Goal: Task Accomplishment & Management: Manage account settings

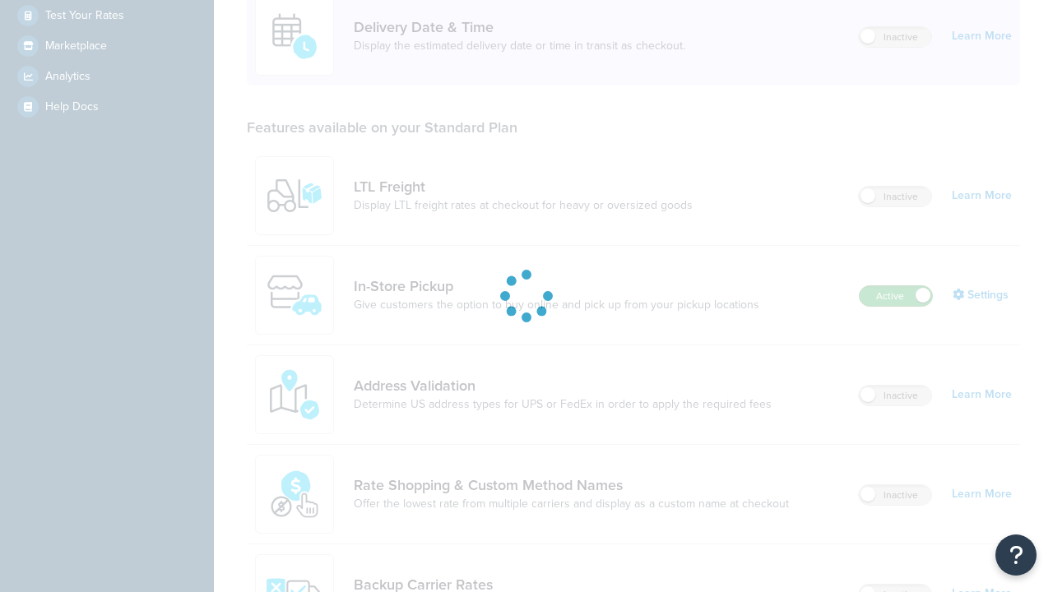
click at [896, 296] on label "Active" at bounding box center [896, 296] width 72 height 20
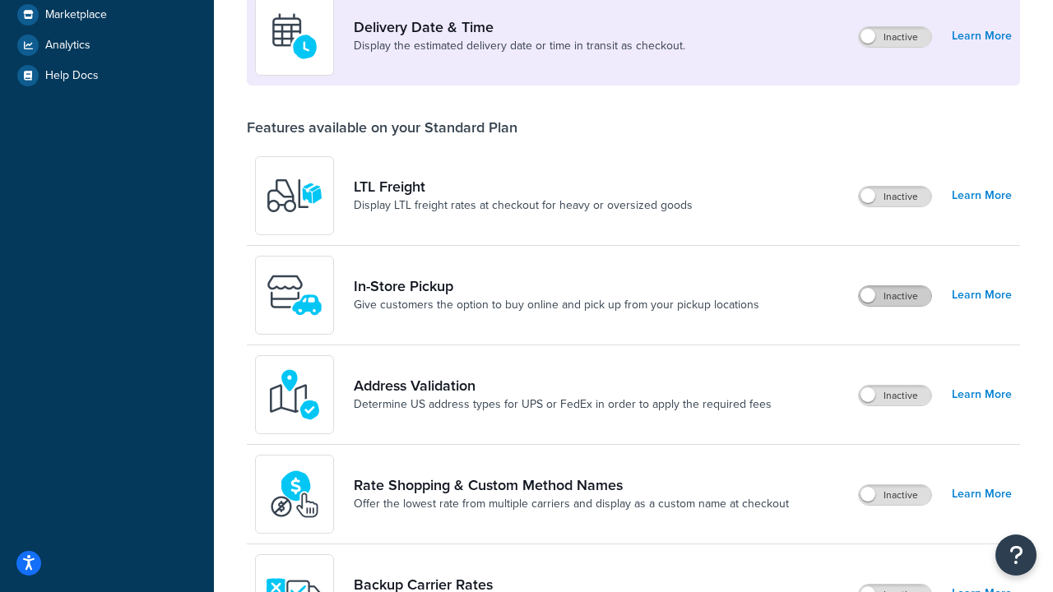
scroll to position [399, 0]
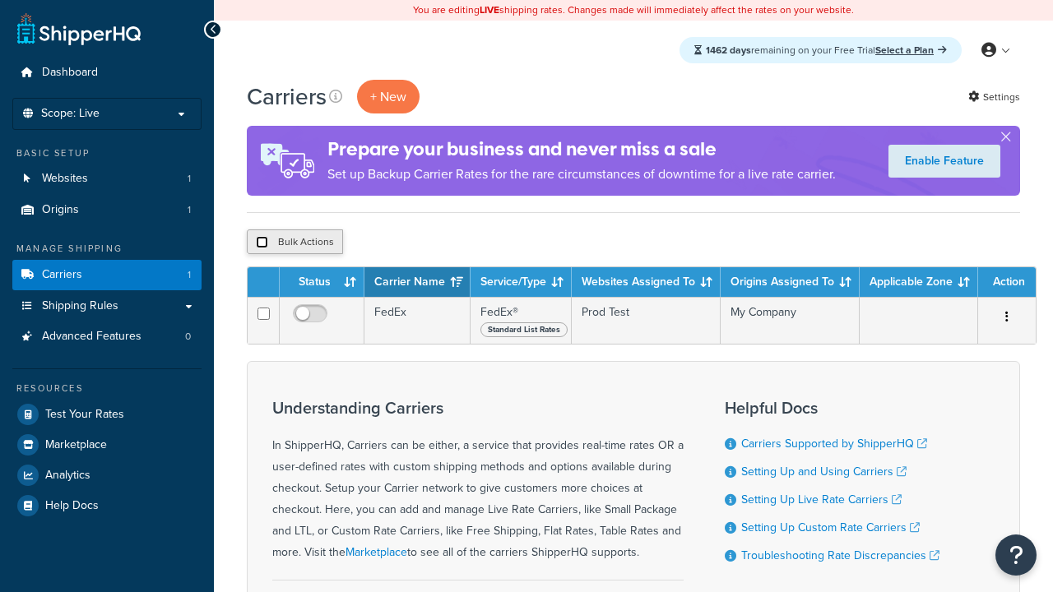
click at [262, 243] on input "checkbox" at bounding box center [262, 242] width 12 height 12
checkbox input "true"
click at [443, 243] on button "Delete" at bounding box center [439, 242] width 57 height 25
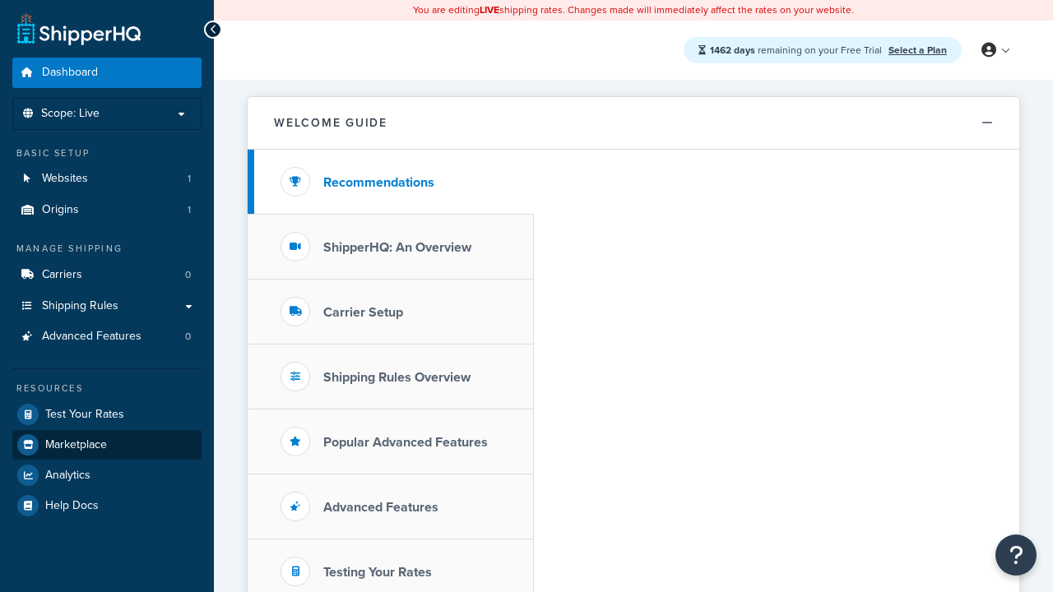
click at [76, 444] on span "Marketplace" at bounding box center [76, 446] width 62 height 14
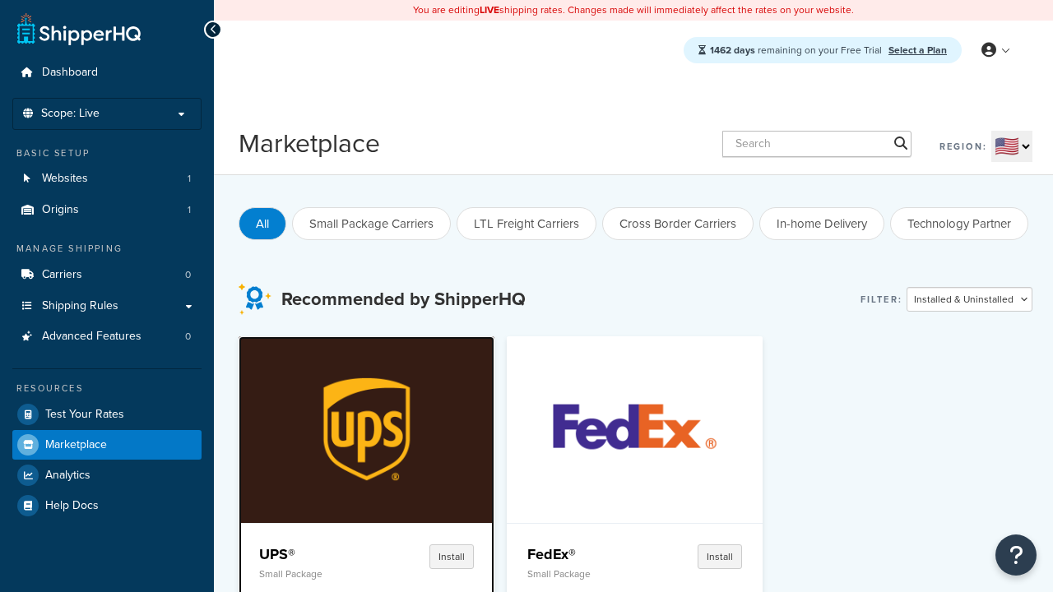
click at [313, 573] on p "Small Package" at bounding box center [313, 575] width 109 height 12
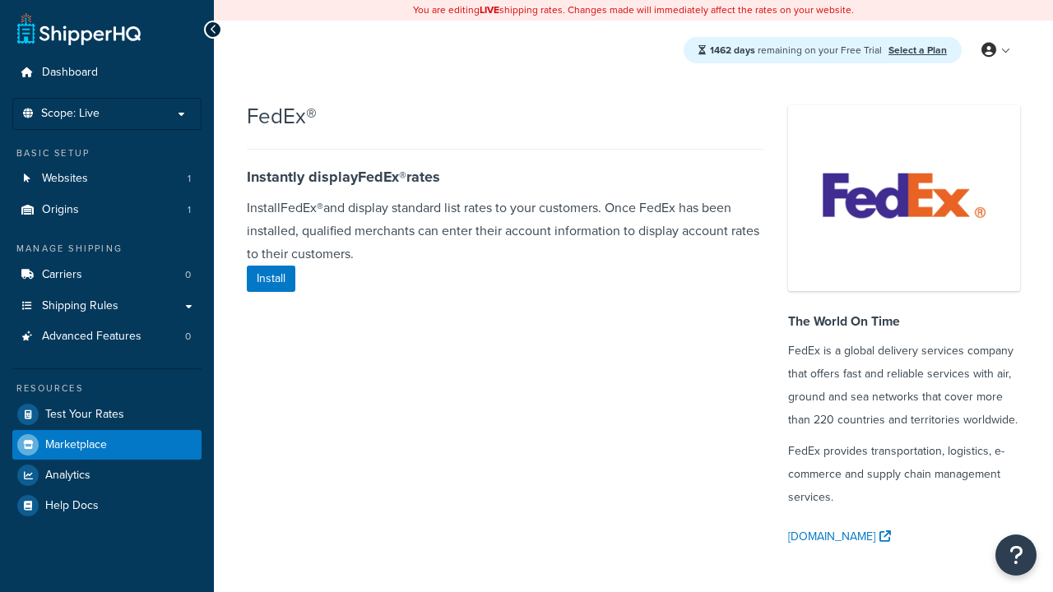
click at [76, 444] on span "Marketplace" at bounding box center [76, 446] width 62 height 14
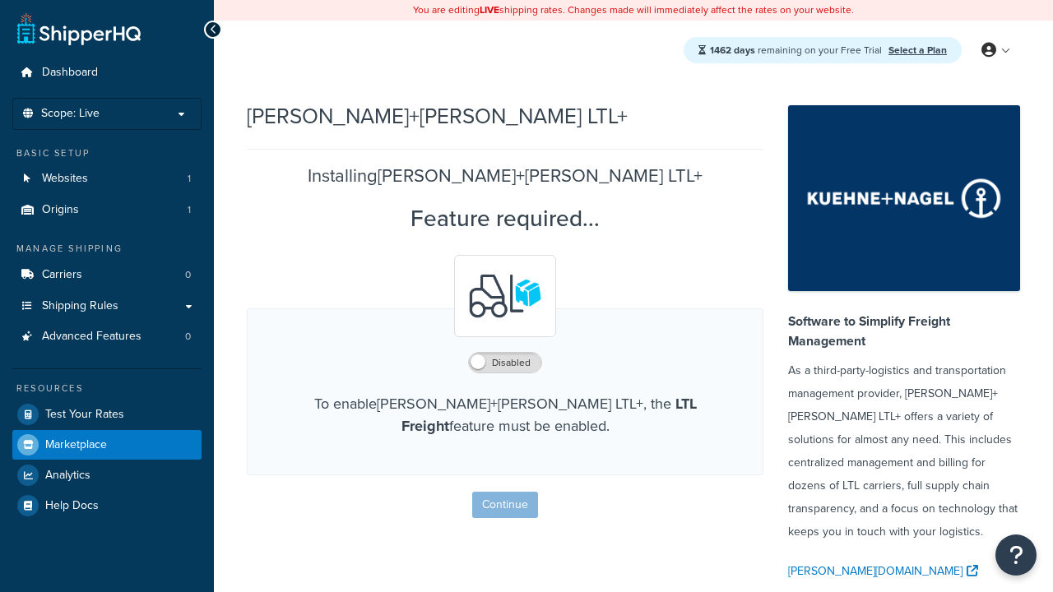
click at [76, 444] on span "Marketplace" at bounding box center [76, 446] width 62 height 14
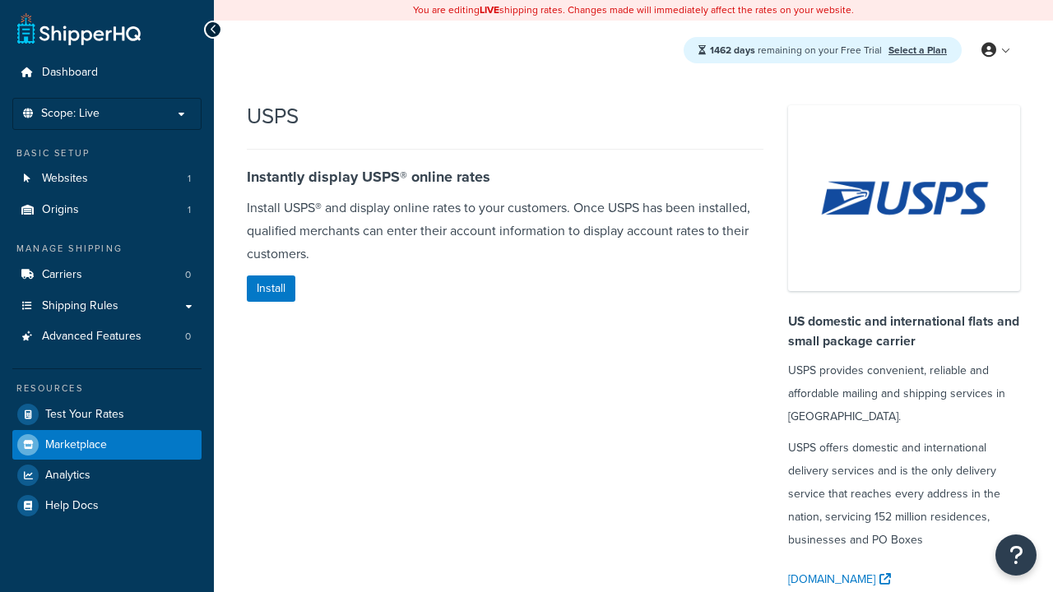
click at [76, 444] on span "Marketplace" at bounding box center [76, 446] width 62 height 14
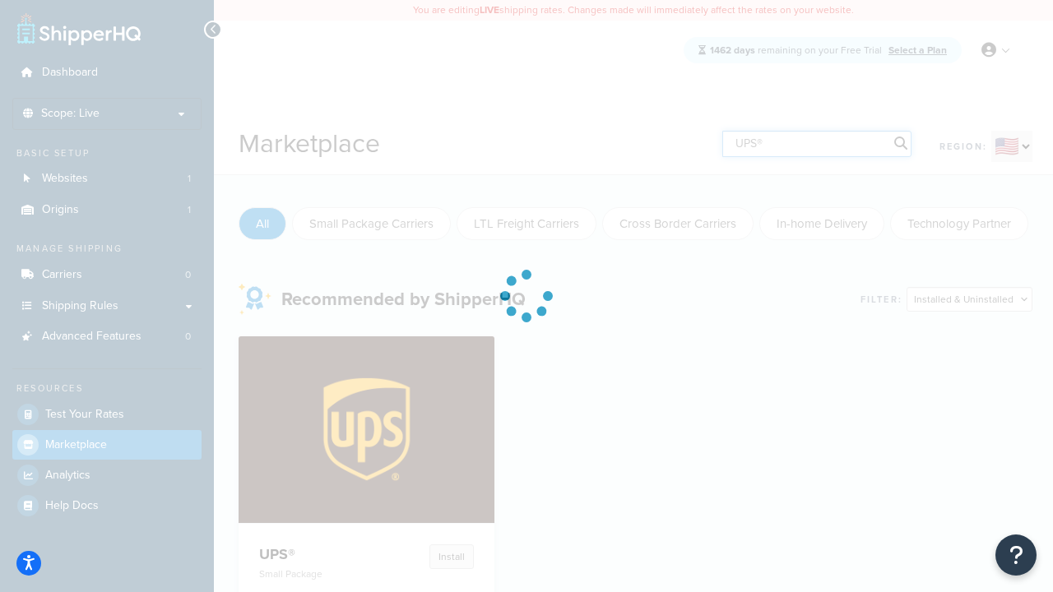
type input "UPS®"
click at [313, 554] on h4 "UPS®" at bounding box center [313, 555] width 109 height 20
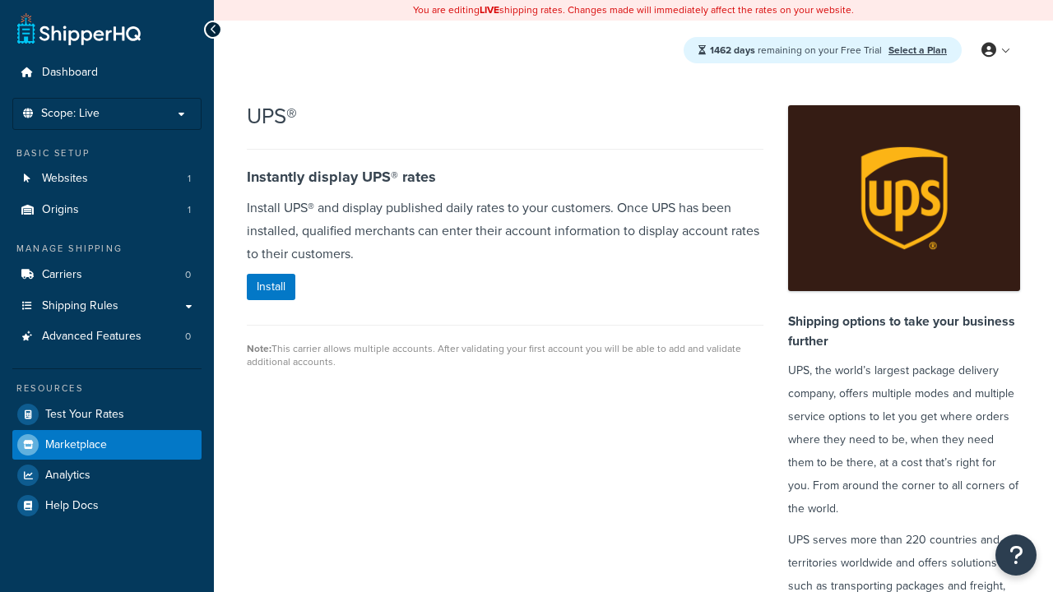
click at [76, 444] on span "Marketplace" at bounding box center [76, 446] width 62 height 14
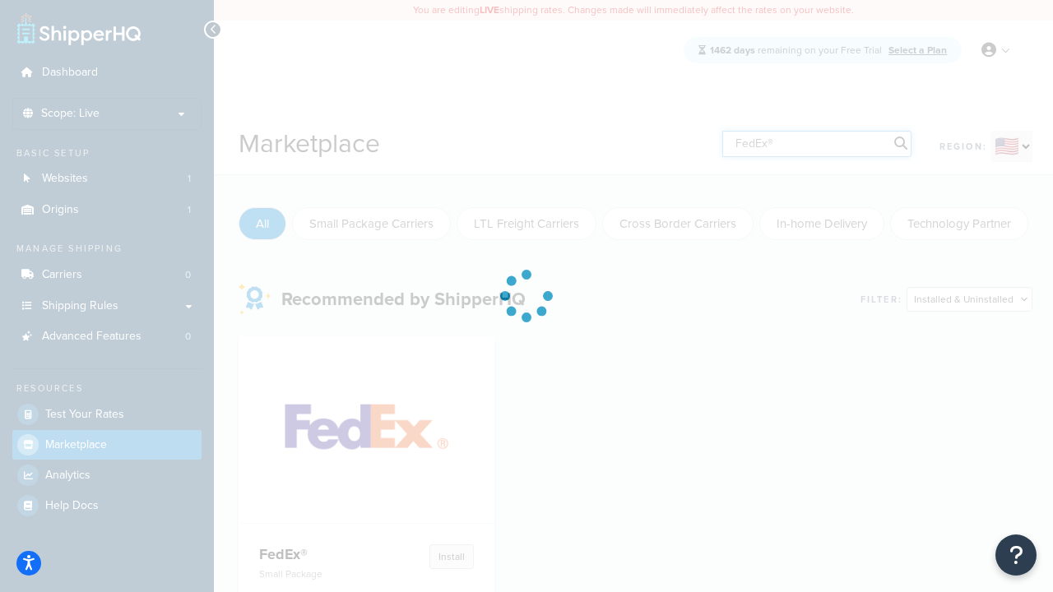
type input "FedEx®"
click at [313, 554] on h4 "FedEx®" at bounding box center [313, 555] width 109 height 20
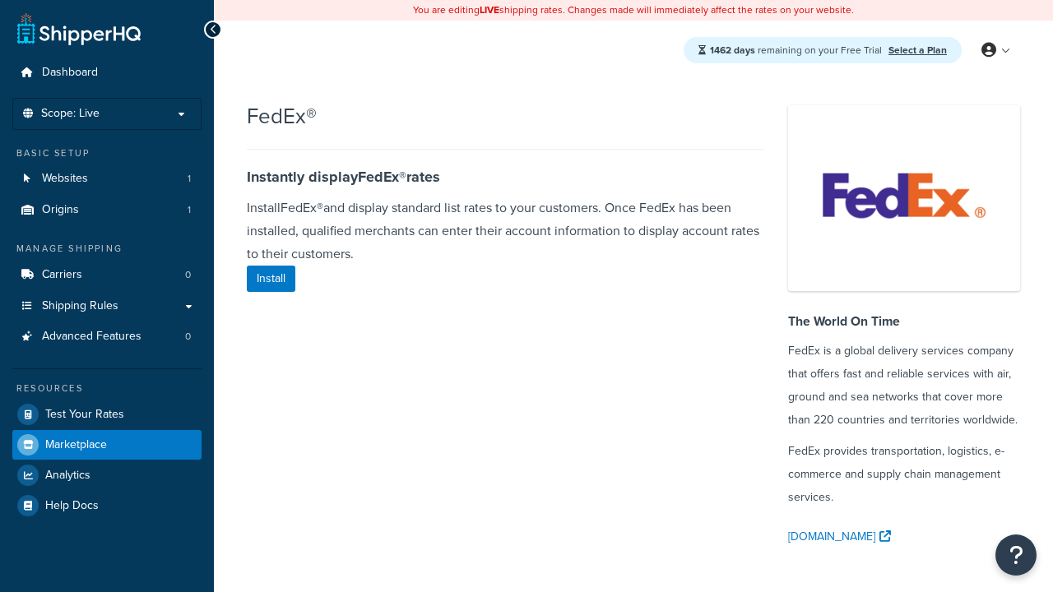
click at [76, 444] on span "Marketplace" at bounding box center [76, 446] width 62 height 14
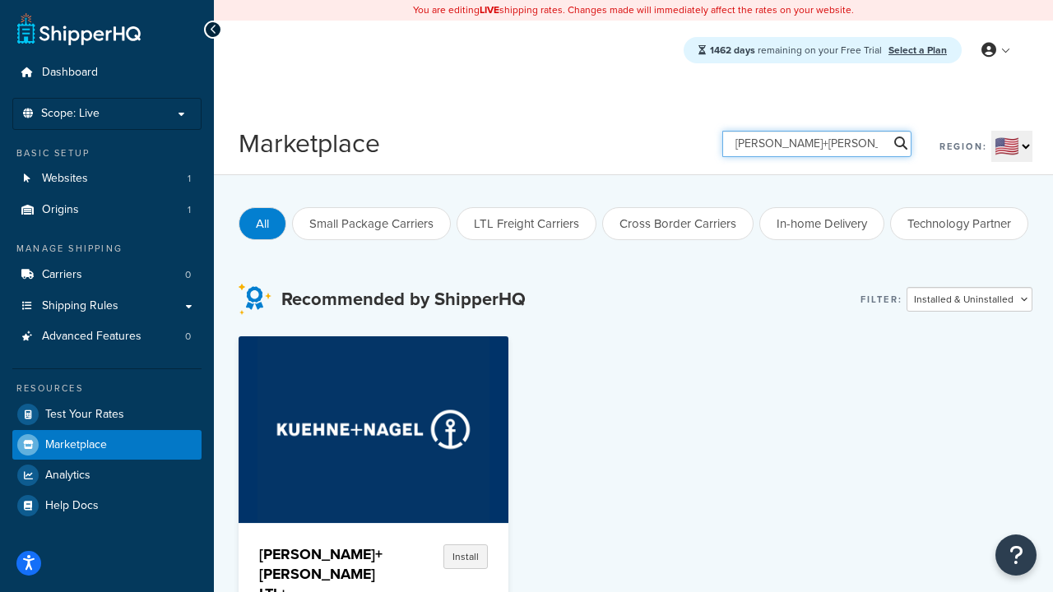
type input "Kuehne+Nagel LTL+"
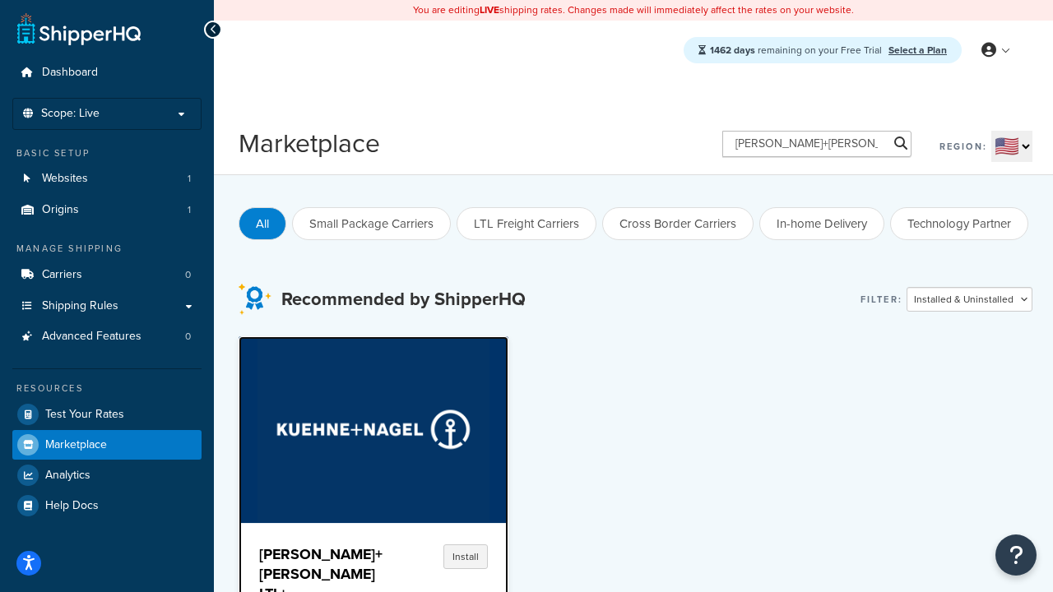
click at [313, 564] on h4 "Kuehne+Nagel LTL+" at bounding box center [320, 574] width 123 height 59
